Goal: Task Accomplishment & Management: Manage account settings

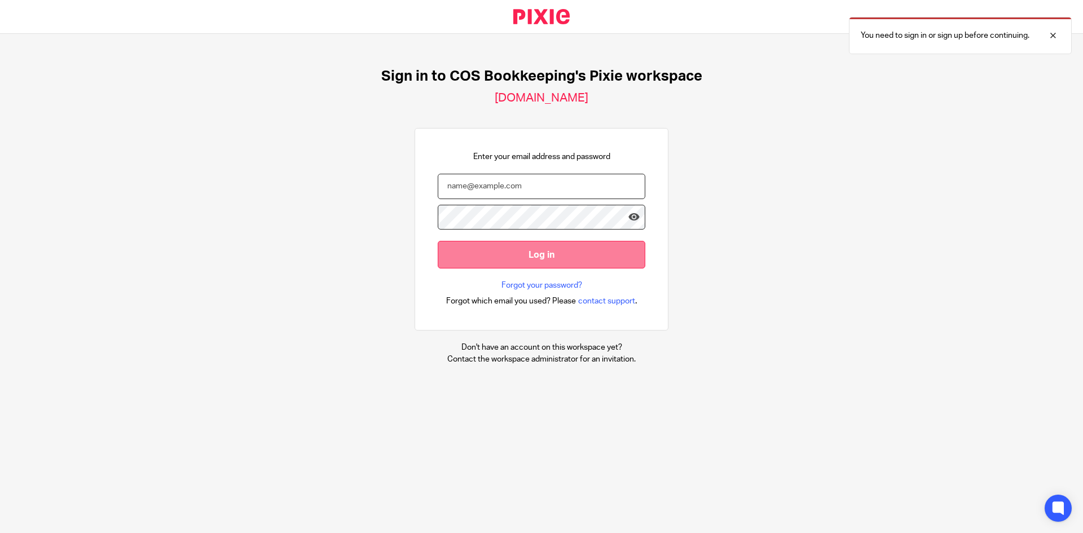
type input "caterina.avanzi@cosbookkeeping.co.uk"
click at [542, 253] on input "Log in" at bounding box center [542, 255] width 208 height 28
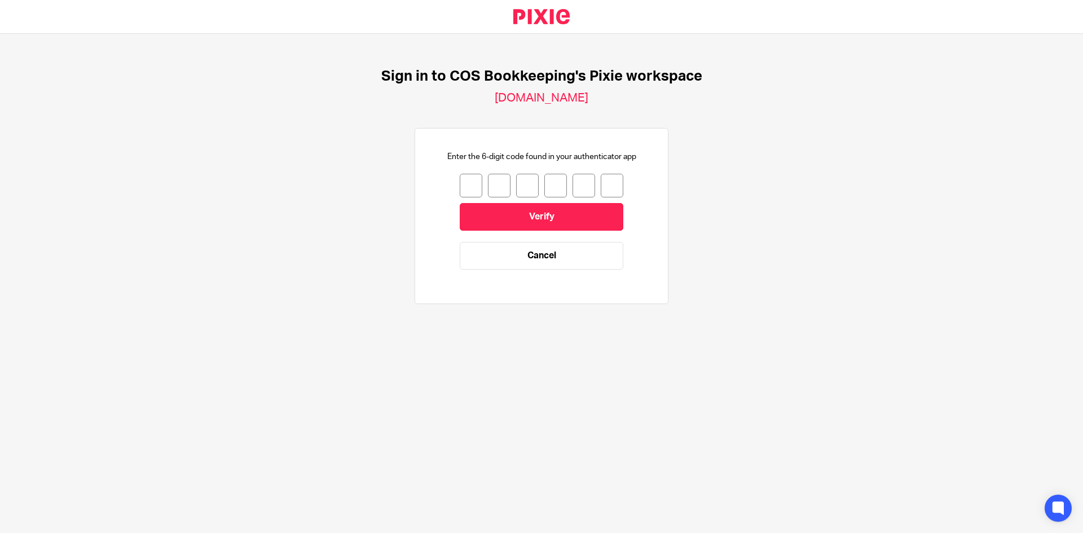
click at [460, 189] on input "number" at bounding box center [471, 186] width 23 height 24
type input "9"
type input "5"
type input "9"
type input "0"
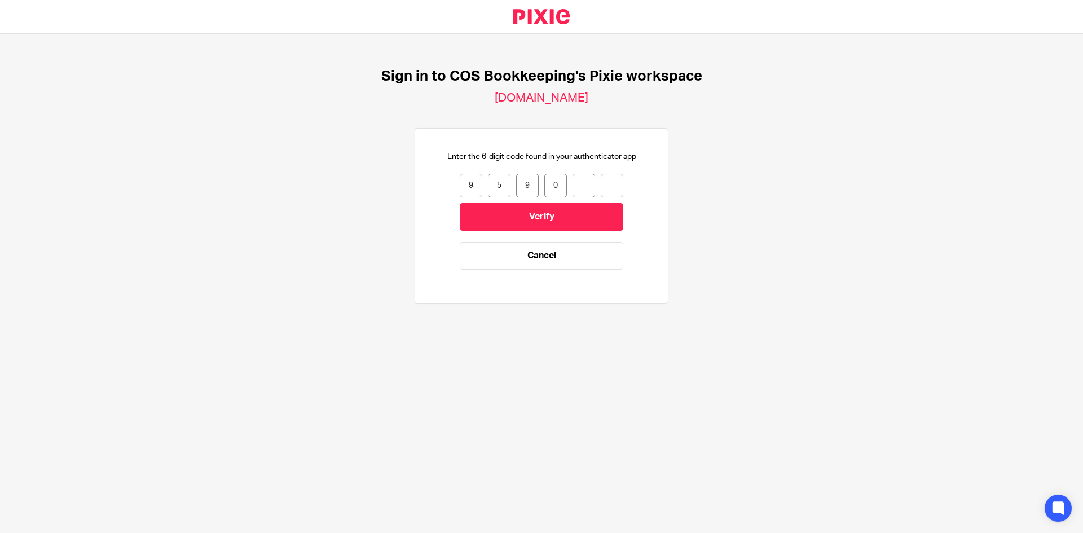
type input "3"
type input "9"
click at [521, 216] on input "Verify" at bounding box center [542, 217] width 164 height 28
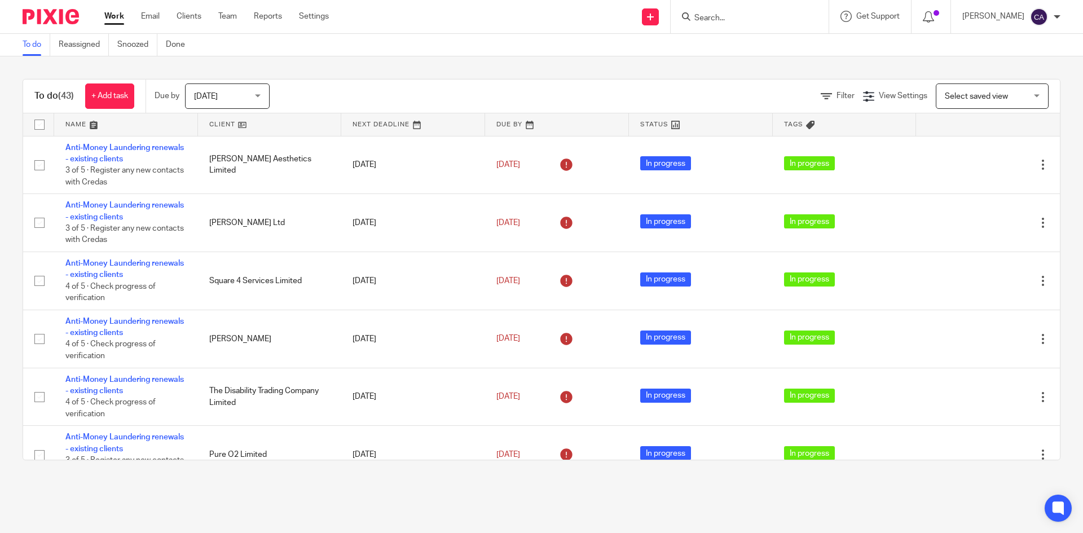
click at [213, 97] on span "[DATE]" at bounding box center [206, 97] width 24 height 8
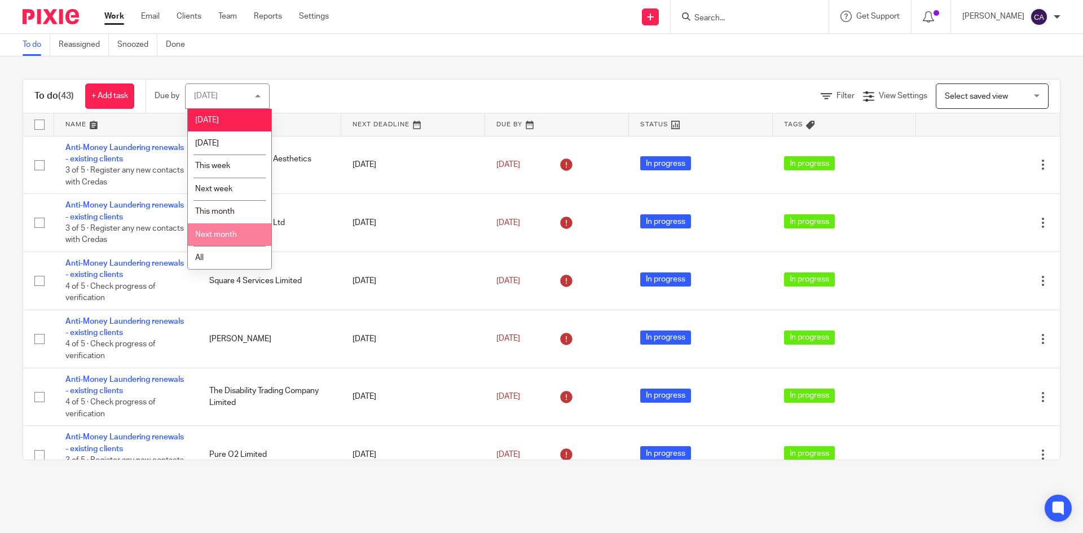
drag, startPoint x: 219, startPoint y: 244, endPoint x: 202, endPoint y: 261, distance: 24.7
click at [217, 248] on ul "Today Tomorrow This week Next week This month Next month All" at bounding box center [229, 189] width 83 height 160
click at [210, 252] on li "All" at bounding box center [229, 257] width 83 height 23
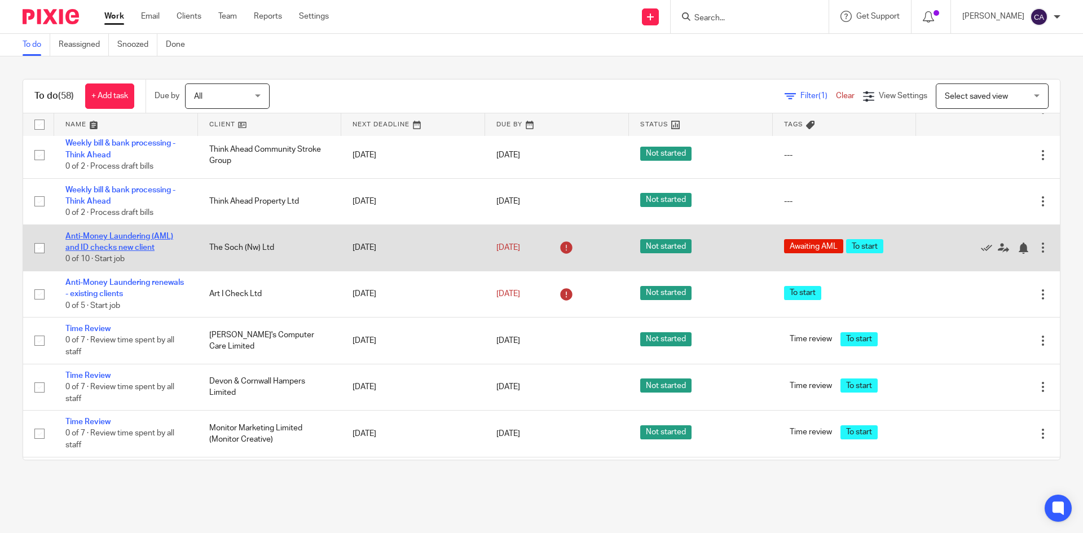
scroll to position [2200, 0]
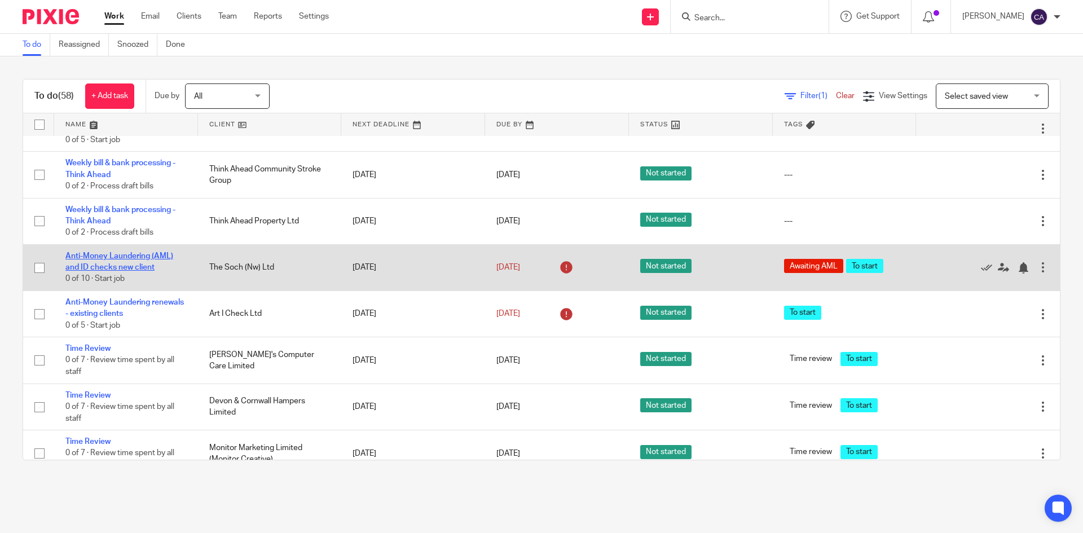
click at [116, 269] on link "Anti-Money Laundering (AML) and ID checks new client" at bounding box center [119, 261] width 108 height 19
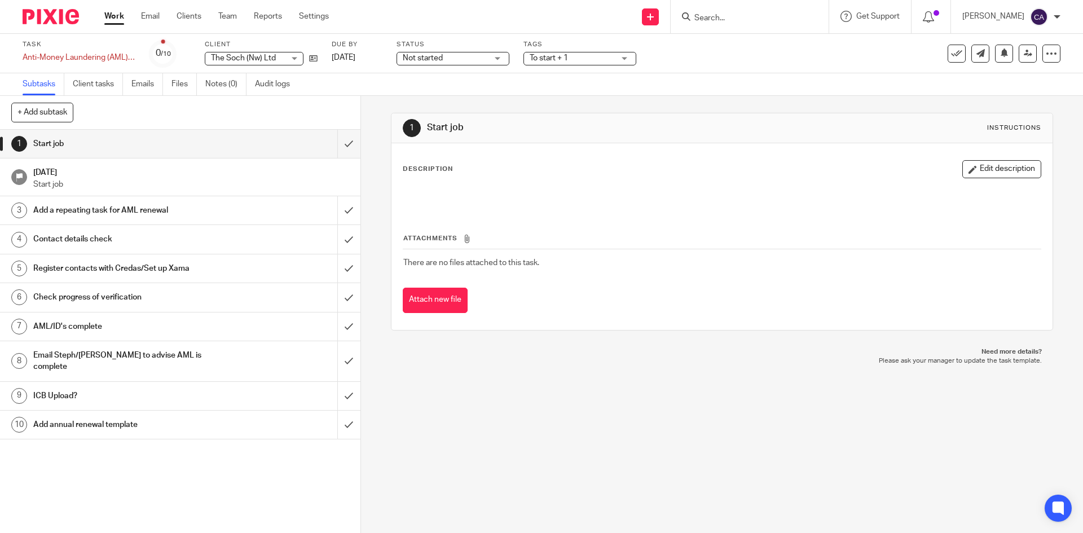
click at [416, 53] on span "Not started" at bounding box center [445, 58] width 85 height 12
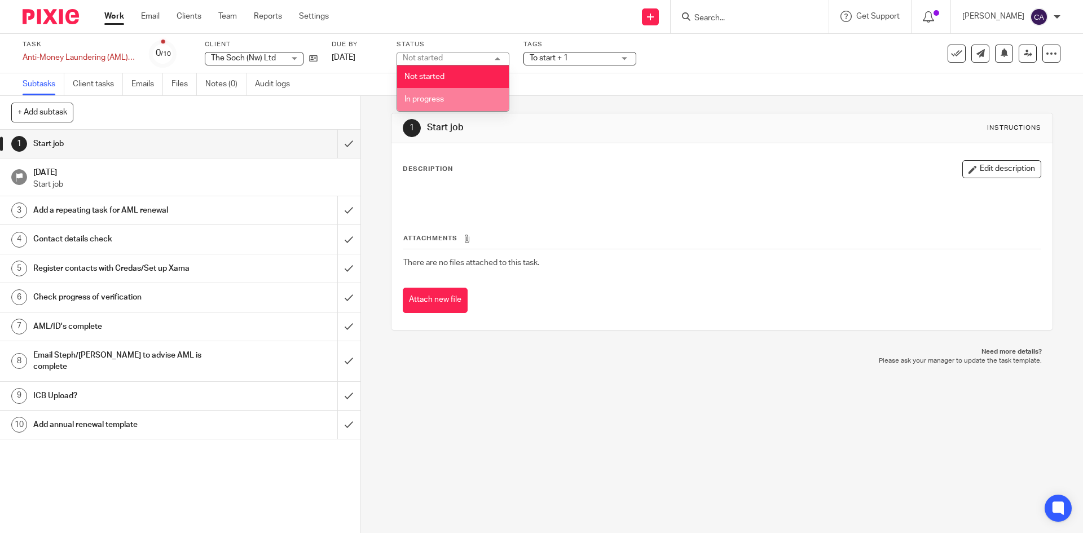
click at [433, 90] on li "In progress" at bounding box center [453, 99] width 112 height 23
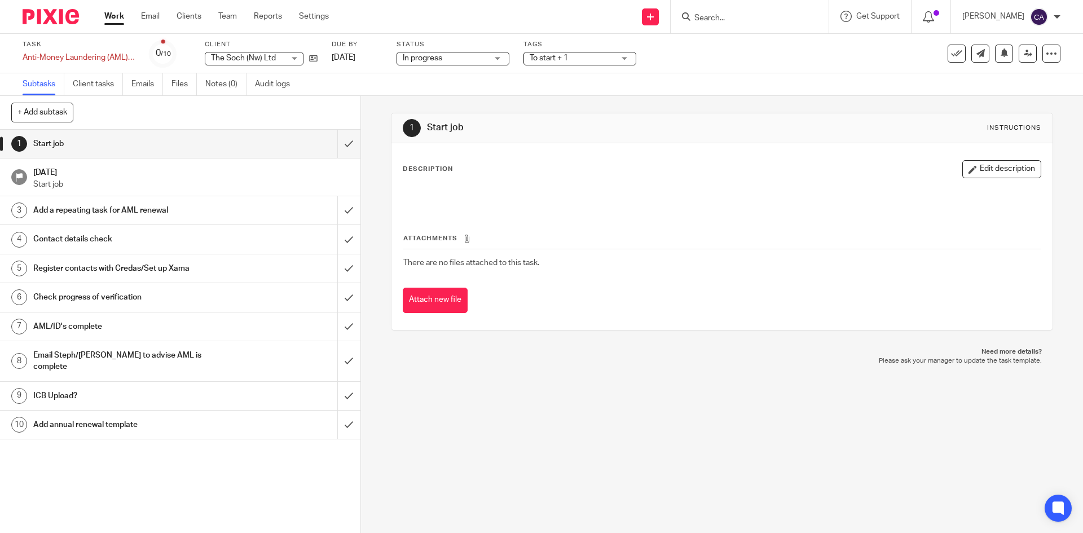
click at [584, 54] on span "To start + 1" at bounding box center [572, 58] width 85 height 12
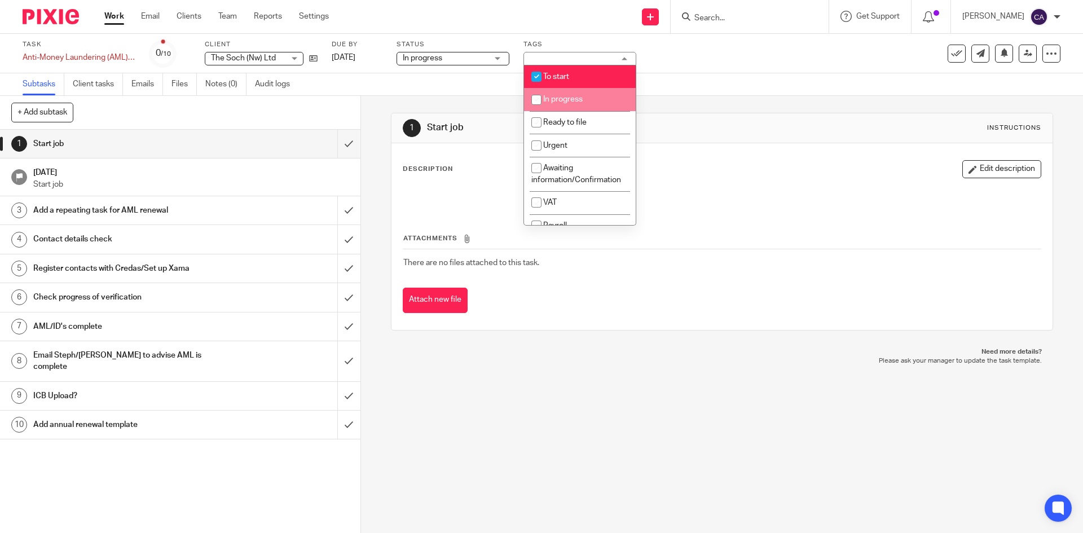
click at [548, 96] on span "In progress" at bounding box center [562, 99] width 39 height 8
checkbox input "true"
click at [538, 78] on input "checkbox" at bounding box center [536, 76] width 21 height 21
checkbox input "false"
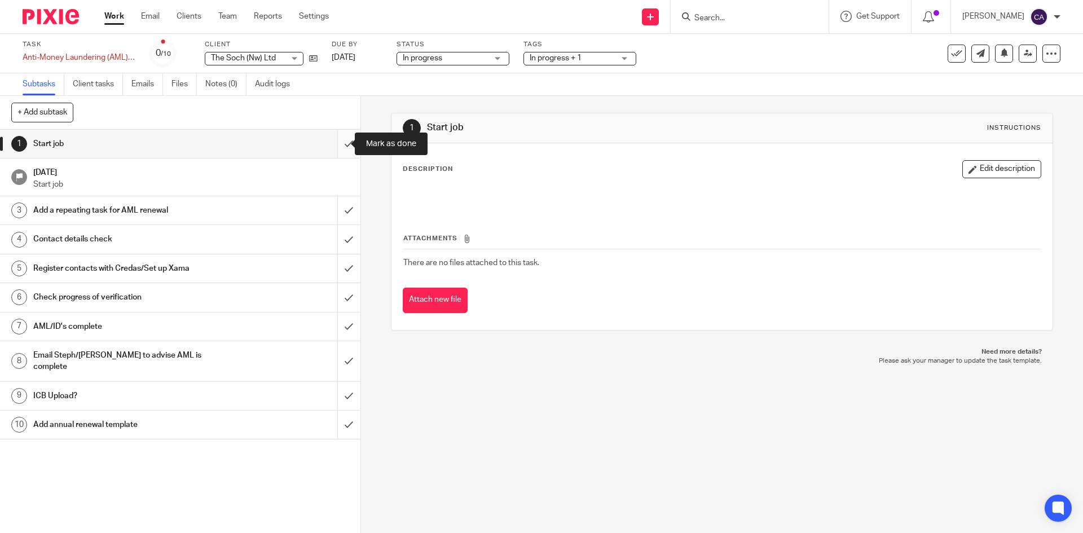
click at [333, 146] on input "submit" at bounding box center [180, 144] width 360 height 28
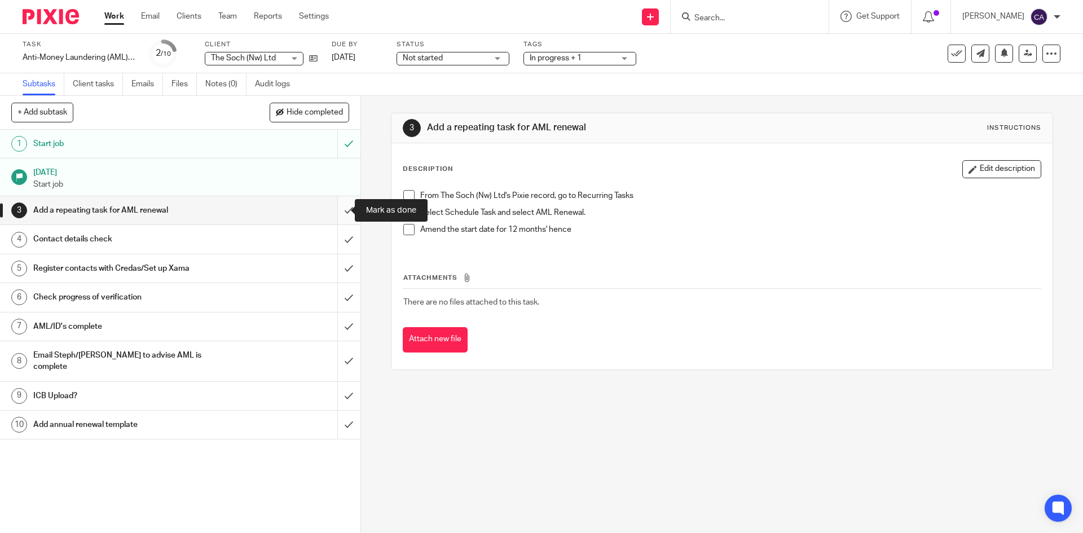
click at [336, 210] on input "submit" at bounding box center [180, 210] width 360 height 28
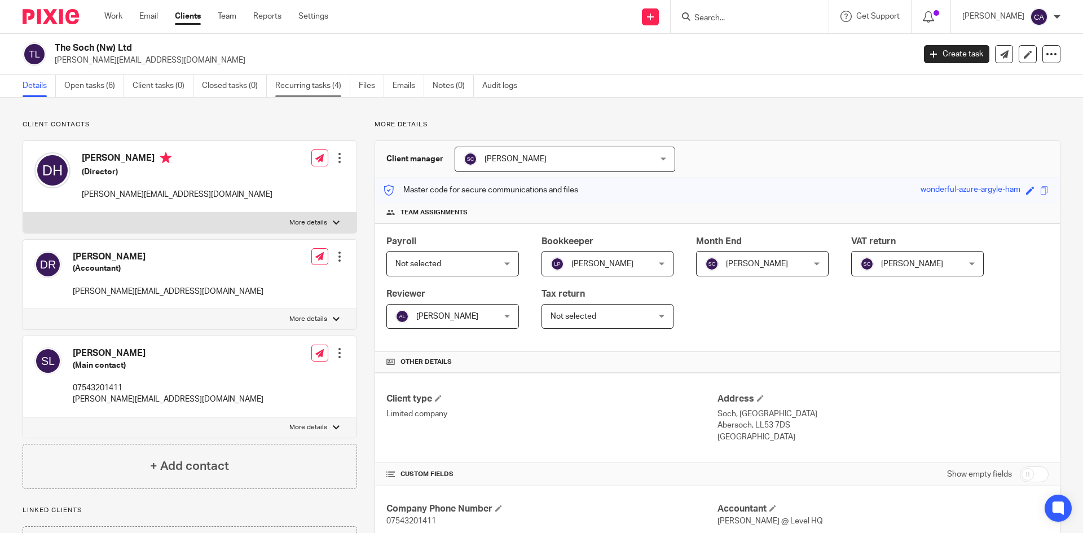
click at [291, 85] on link "Recurring tasks (4)" at bounding box center [312, 86] width 75 height 22
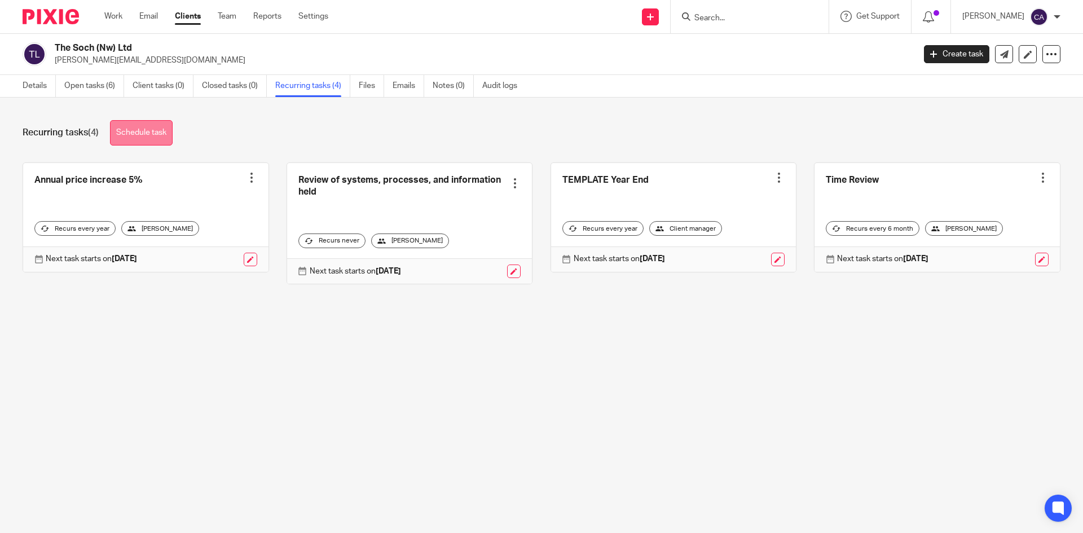
click at [135, 135] on link "Schedule task" at bounding box center [141, 132] width 63 height 25
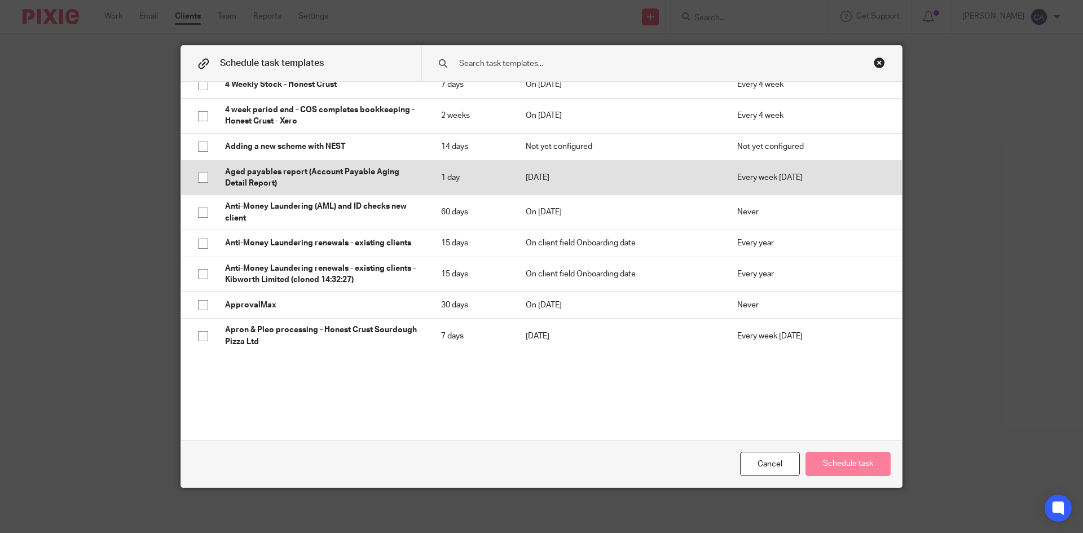
scroll to position [113, 0]
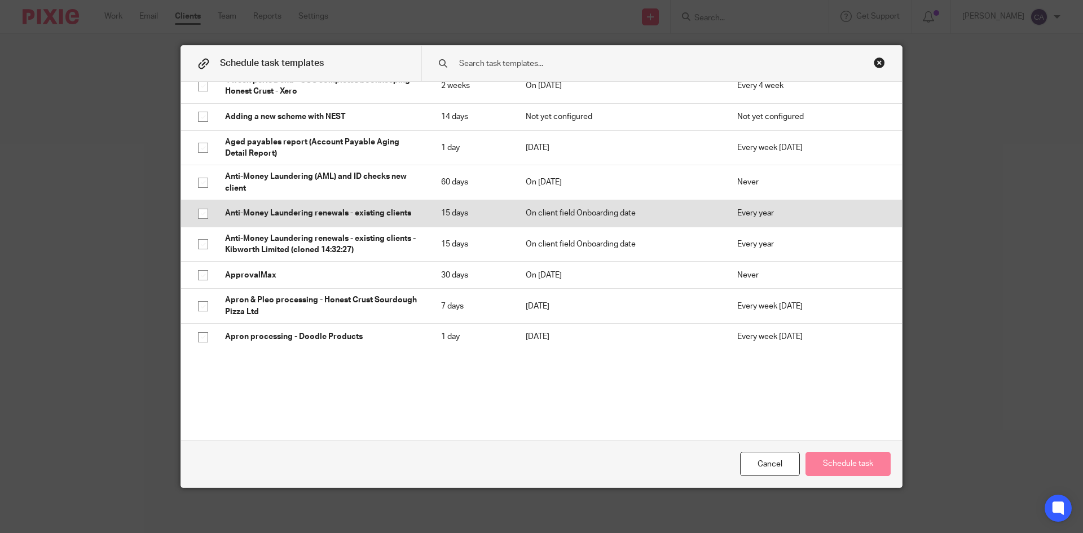
click at [195, 214] on input "checkbox" at bounding box center [202, 213] width 21 height 21
checkbox input "true"
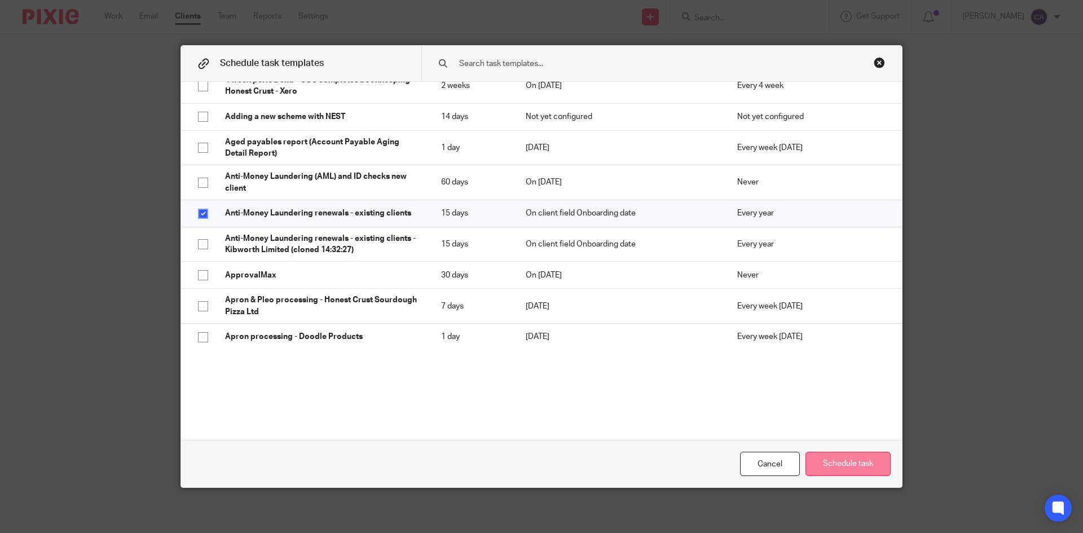
click at [846, 463] on button "Schedule task" at bounding box center [848, 464] width 85 height 24
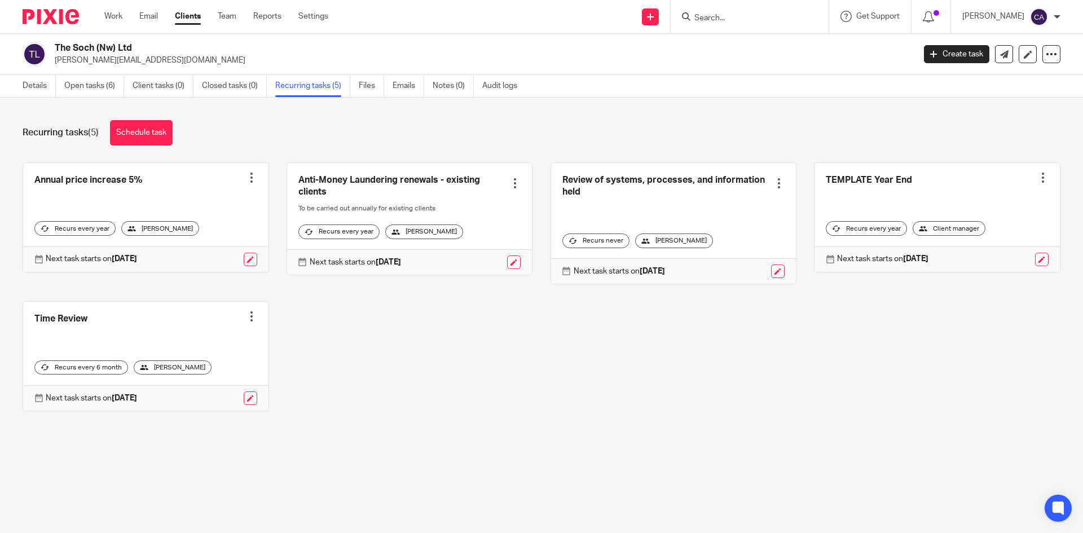
drag, startPoint x: 52, startPoint y: 46, endPoint x: 138, endPoint y: 43, distance: 86.4
click at [138, 43] on div "The Soch (Nw) Ltd stacey@thesoch.co.uk" at bounding box center [465, 54] width 884 height 24
copy h2 "The Soch (Nw) Ltd"
click at [41, 85] on link "Details" at bounding box center [39, 86] width 33 height 22
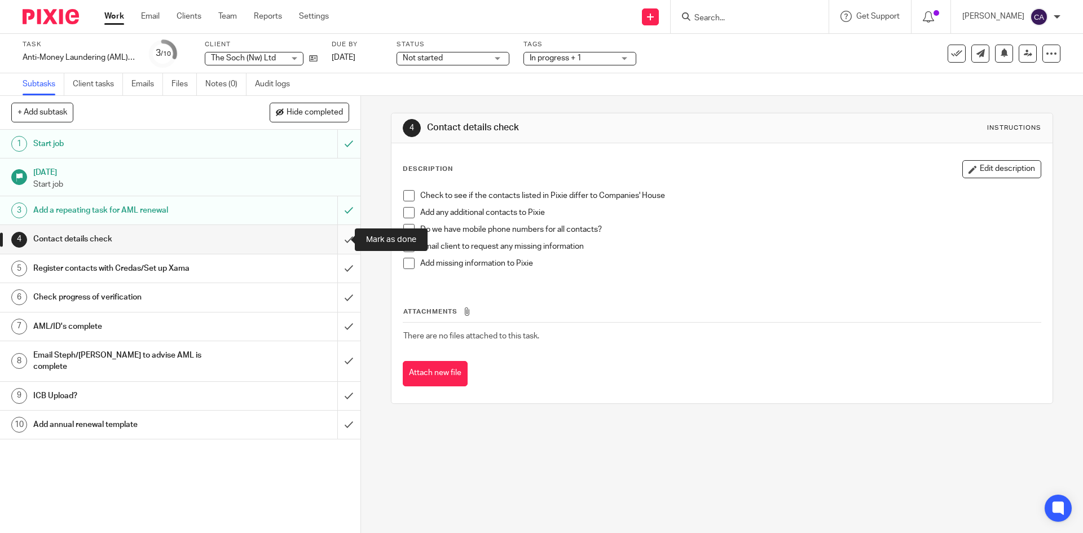
click at [340, 240] on input "submit" at bounding box center [180, 239] width 360 height 28
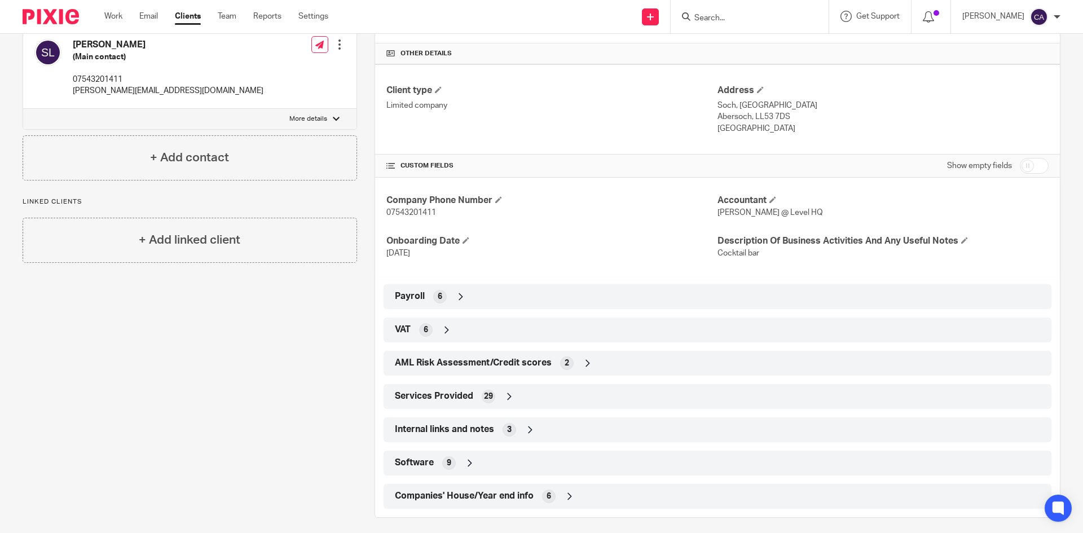
scroll to position [316, 0]
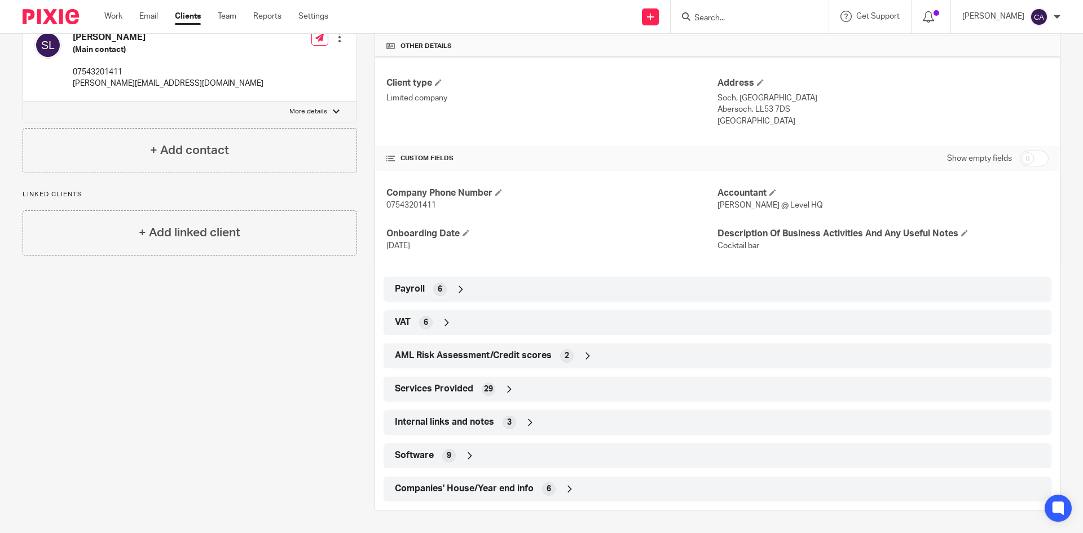
click at [584, 356] on icon at bounding box center [587, 355] width 11 height 11
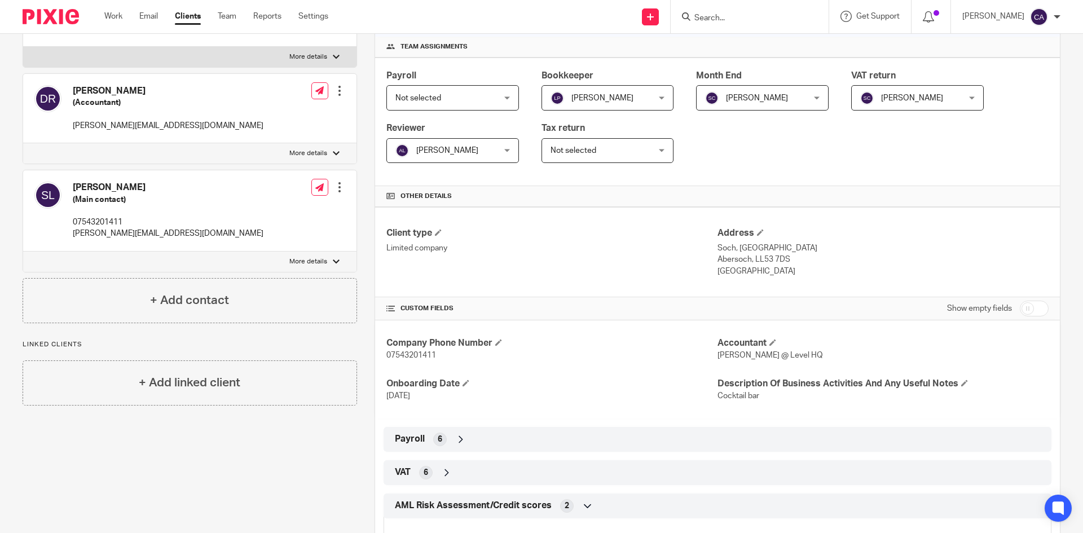
scroll to position [169, 0]
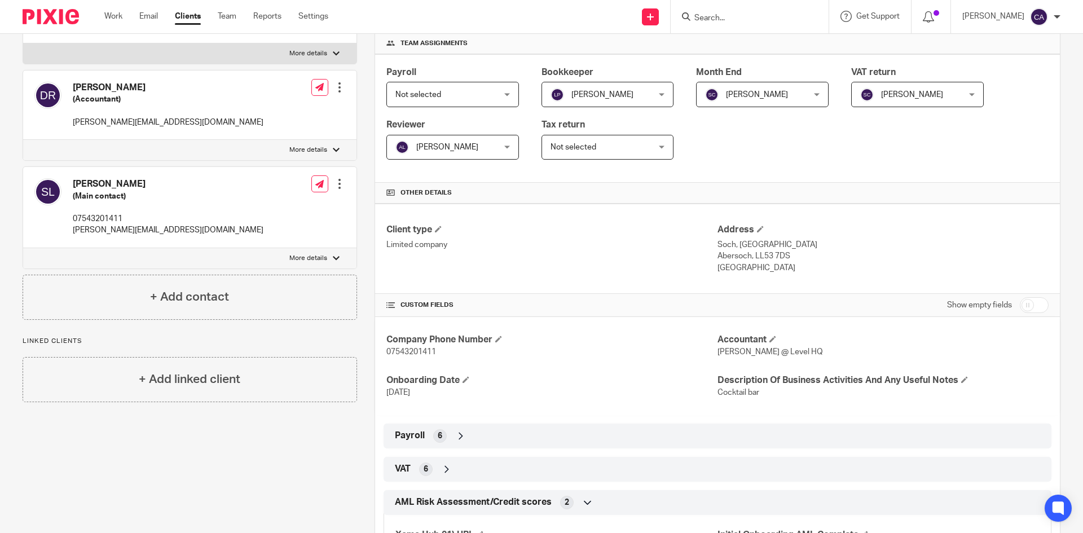
click at [1035, 305] on input "checkbox" at bounding box center [1034, 305] width 29 height 16
checkbox input "true"
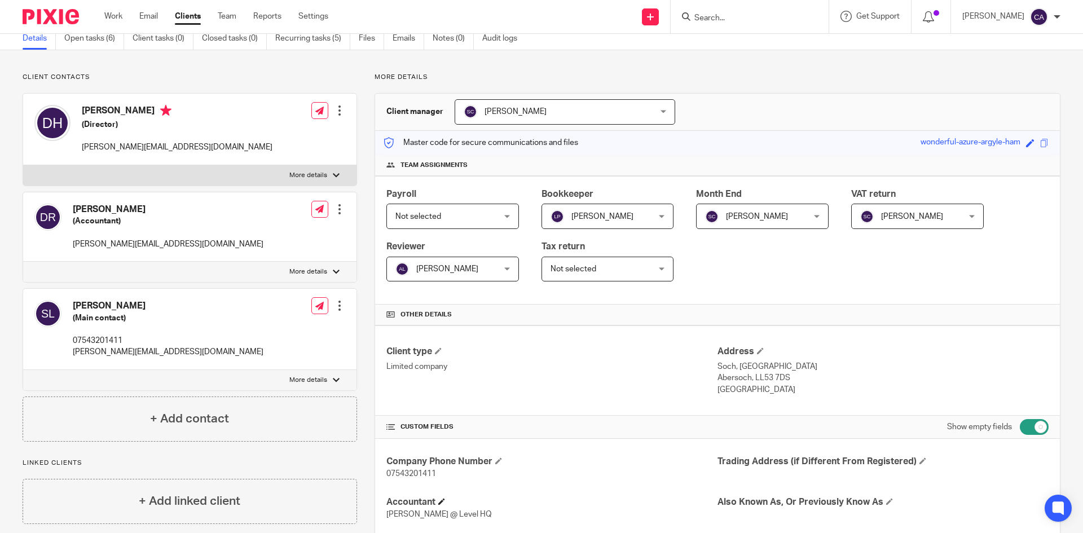
scroll to position [0, 0]
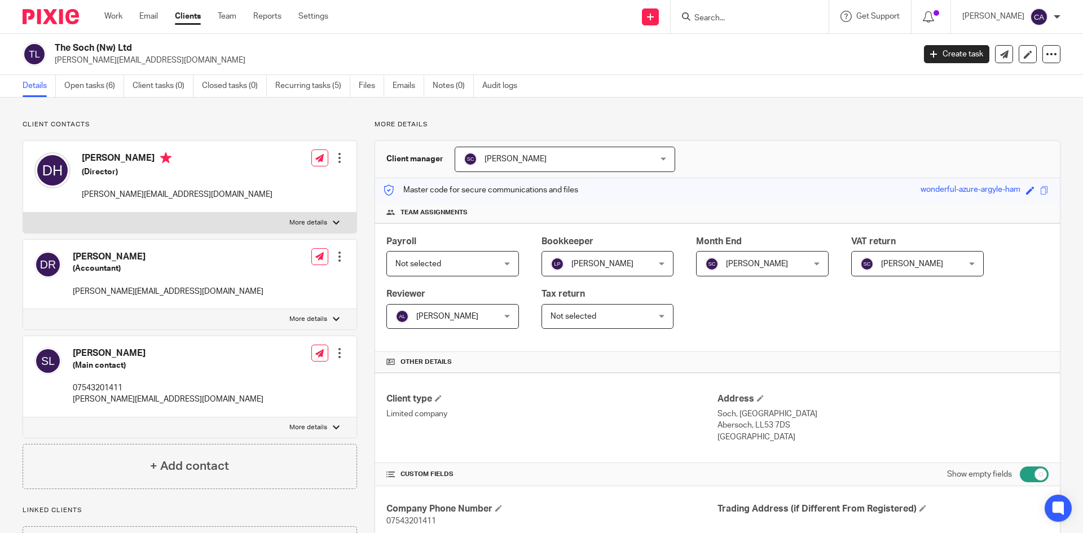
drag, startPoint x: 143, startPoint y: 47, endPoint x: 56, endPoint y: 45, distance: 86.9
click at [56, 45] on h2 "The Soch (Nw) Ltd" at bounding box center [396, 48] width 682 height 12
copy h2 "The Soch (Nw) Ltd"
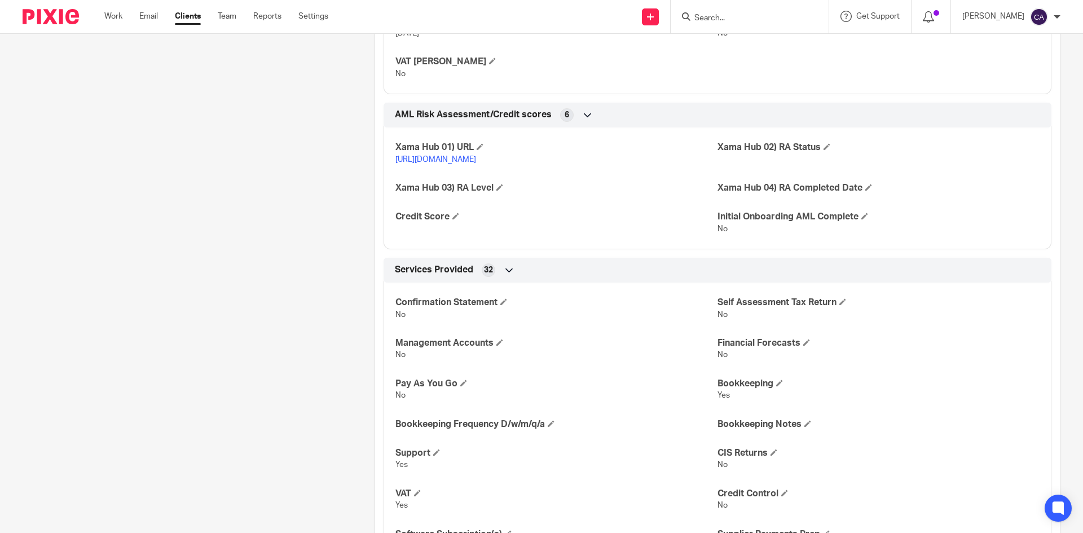
scroll to position [1185, 0]
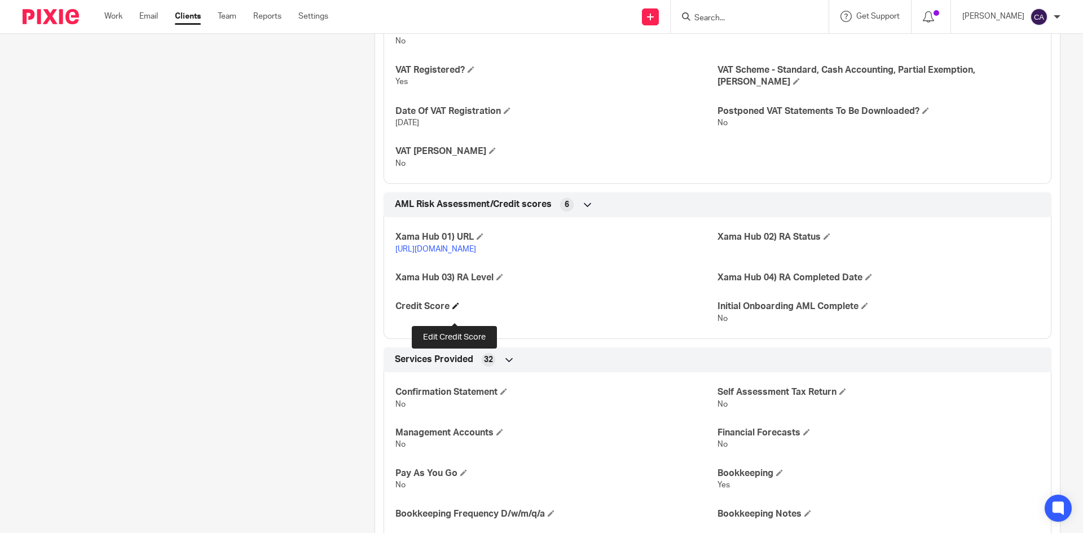
click at [452, 309] on span at bounding box center [455, 305] width 7 height 7
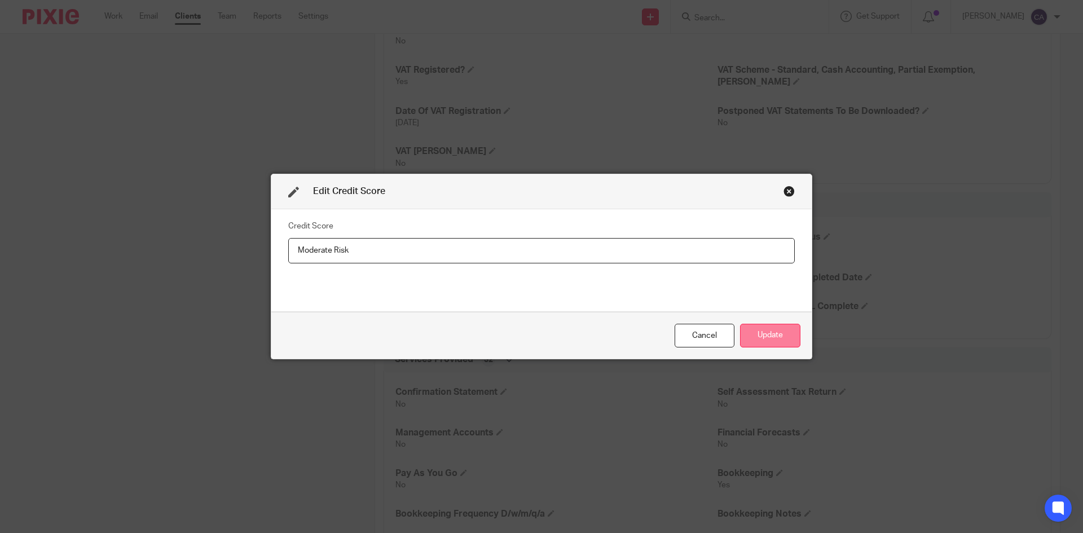
type input "Moderate Risk"
click at [765, 324] on button "Update" at bounding box center [770, 336] width 60 height 24
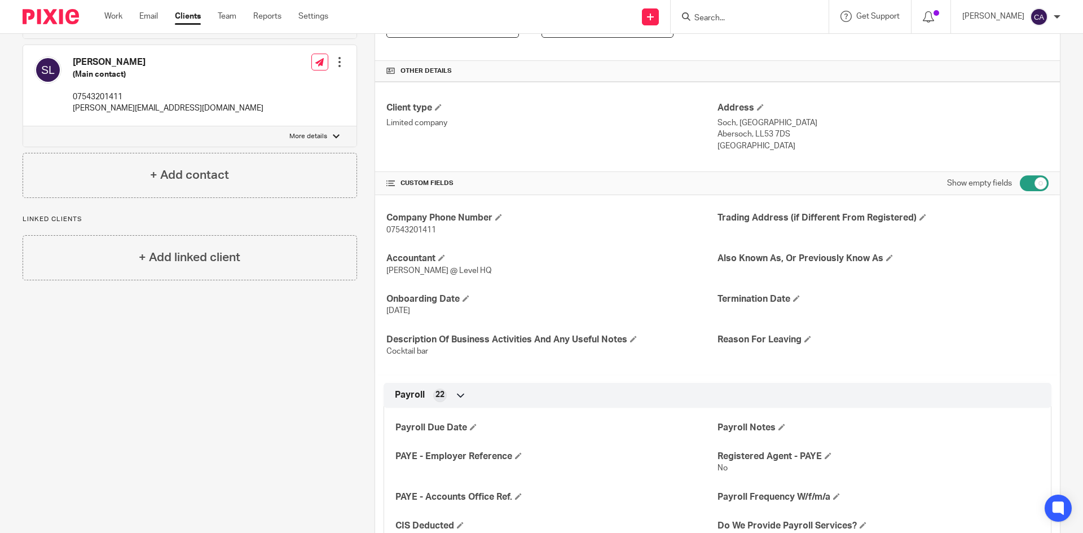
scroll to position [0, 0]
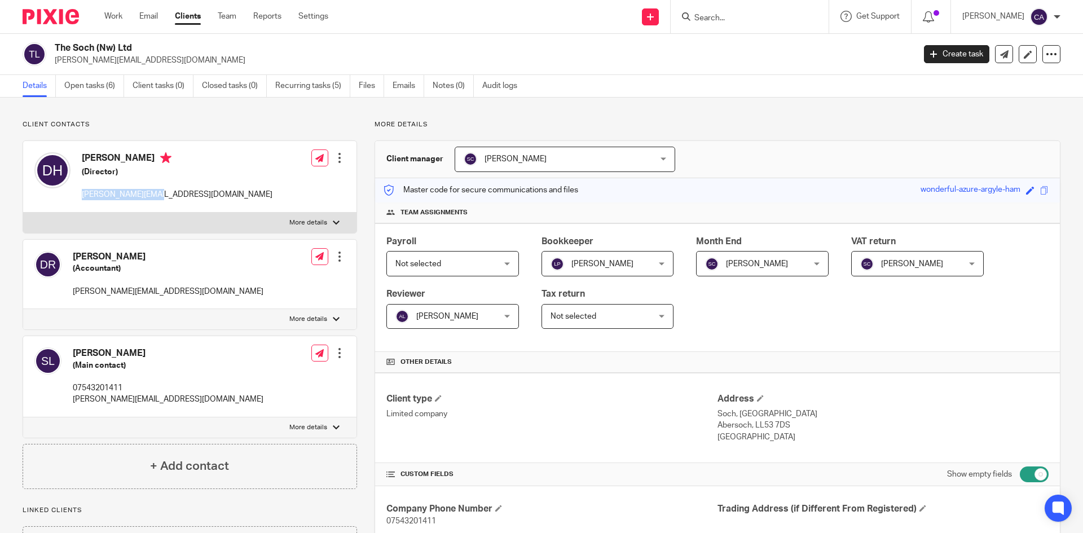
drag, startPoint x: 158, startPoint y: 193, endPoint x: 81, endPoint y: 196, distance: 77.3
click at [81, 196] on div "Dale Halliwell (Director) dale@thesoch.co.uk Edit contact Create client from co…" at bounding box center [189, 177] width 333 height 72
copy p "dale@thesoch.co.uk"
